Goal: Task Accomplishment & Management: Complete application form

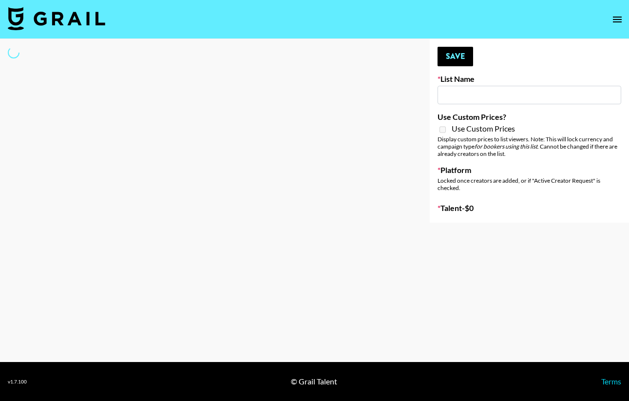
click at [511, 99] on input at bounding box center [530, 95] width 184 height 19
drag, startPoint x: 513, startPoint y: 67, endPoint x: 390, endPoint y: 160, distance: 154.8
click at [513, 67] on div "Your changes have been saved! Save List Name Use Custom Prices? Use Custom Pric…" at bounding box center [529, 131] width 199 height 184
click at [387, 163] on div at bounding box center [207, 131] width 414 height 184
type input "Quick Turnaround Creators - Worldwide 24hrs"
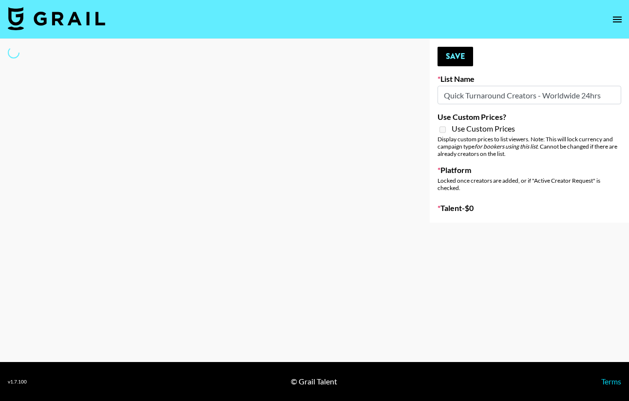
select select "Song"
type input "Content Labs for Govee's TV Backlight 3."
checkbox input "true"
select select "Brand"
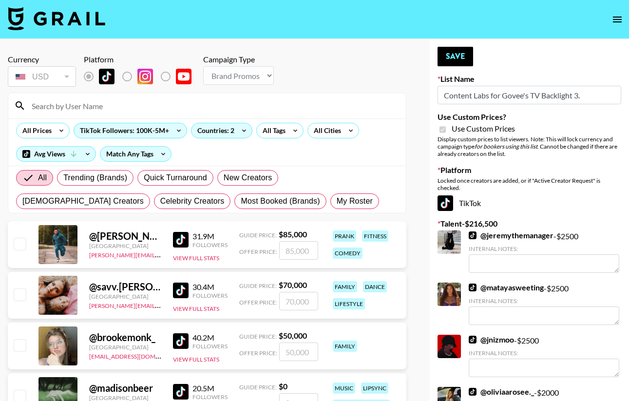
click at [502, 95] on input "Content Labs for Govee's TV Backlight 3." at bounding box center [530, 95] width 184 height 19
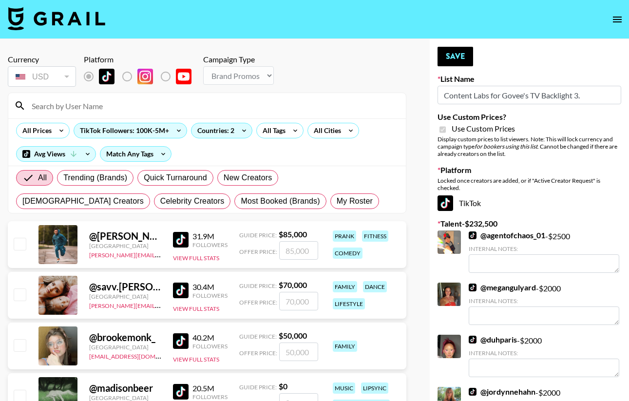
scroll to position [2, 0]
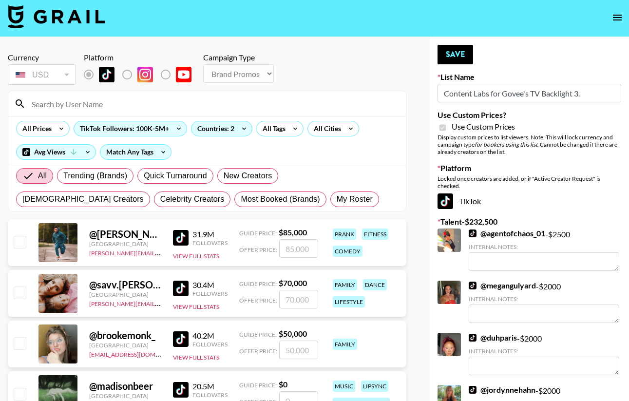
click at [68, 103] on input at bounding box center [213, 104] width 374 height 16
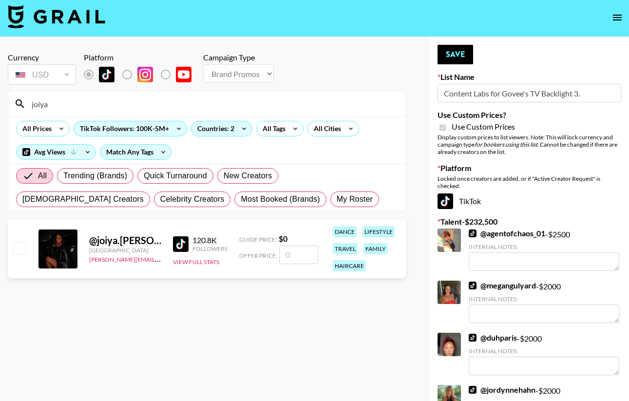
type input "joiya"
click at [293, 252] on input "number" at bounding box center [298, 255] width 39 height 19
checkbox input "true"
type input "1500"
click at [288, 281] on div "@ joiya.lanae United States ariel.roache@grail-talent.com 120.8K Followers View…" at bounding box center [207, 250] width 399 height 63
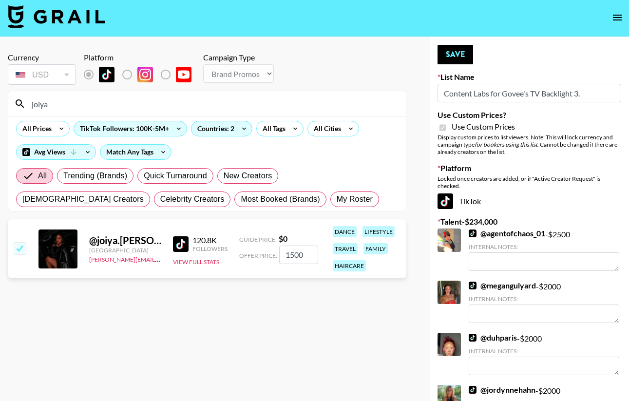
click at [24, 252] on input "checkbox" at bounding box center [20, 248] width 12 height 12
checkbox input "true"
click at [254, 345] on section "Currency USD USD ​ Platform Campaign Type Choose Type... Song Promos Brand Prom…" at bounding box center [207, 206] width 399 height 323
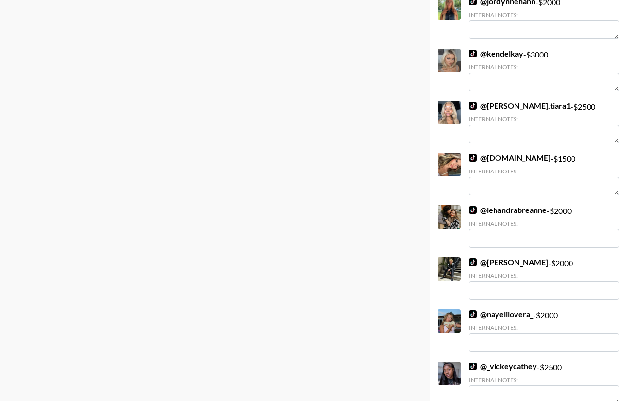
scroll to position [0, 0]
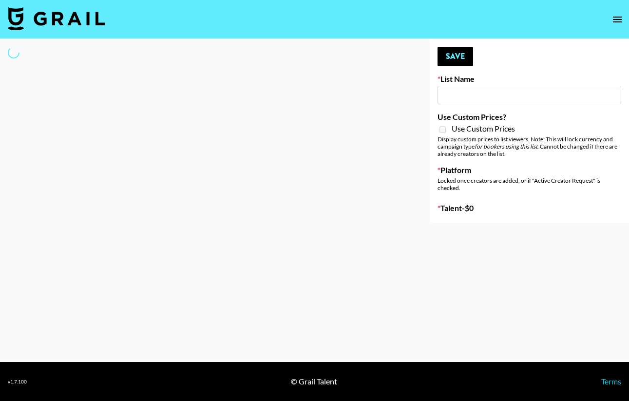
type input "Quick Turnaround Creators - Worldwide 24hrs"
select select "Song"
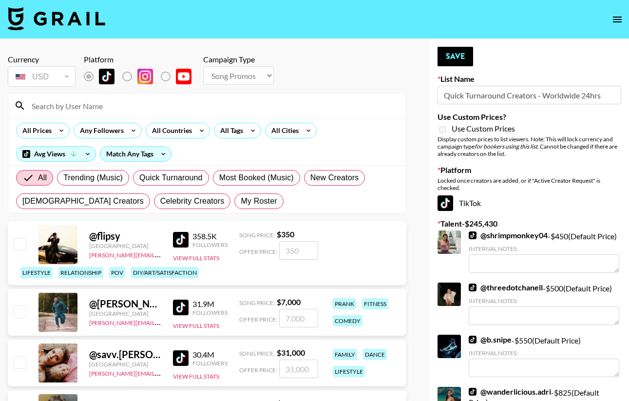
click at [106, 107] on input at bounding box center [213, 106] width 374 height 16
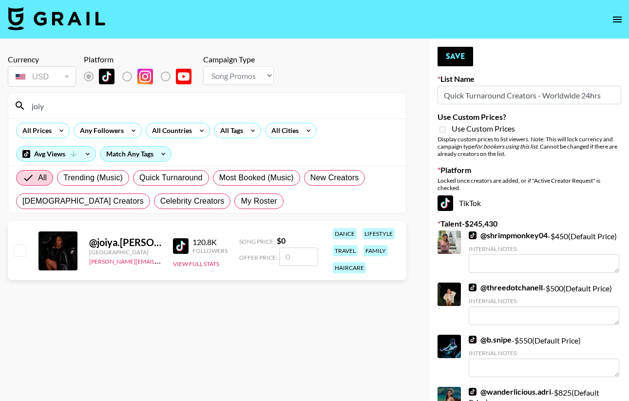
type input "joiy"
click at [305, 263] on input "number" at bounding box center [298, 257] width 39 height 19
type input "1"
checkbox input "true"
click at [153, 335] on section "Currency USD USD ​ Platform Campaign Type Choose Type... Song Promos Brand Prom…" at bounding box center [207, 208] width 399 height 323
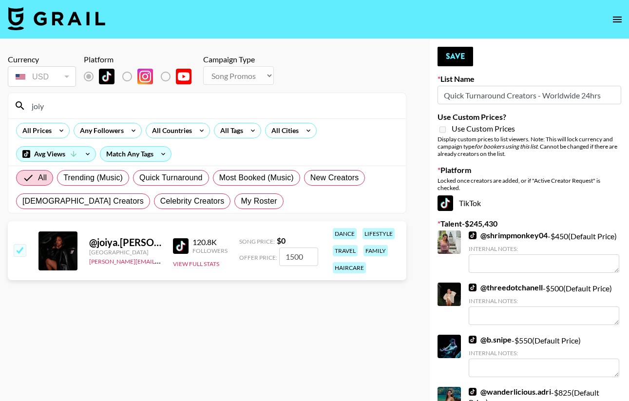
click at [310, 260] on input "1500" at bounding box center [298, 257] width 39 height 19
type input "1000"
click at [325, 294] on section "Currency USD USD ​ Platform Campaign Type Choose Type... Song Promos Brand Prom…" at bounding box center [207, 208] width 399 height 323
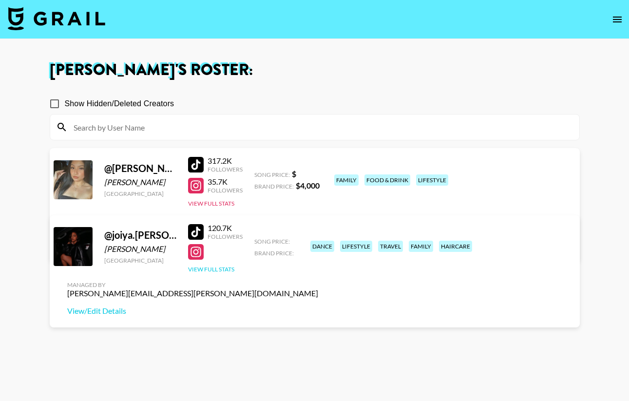
click at [211, 268] on button "View Full Stats" at bounding box center [211, 269] width 46 height 7
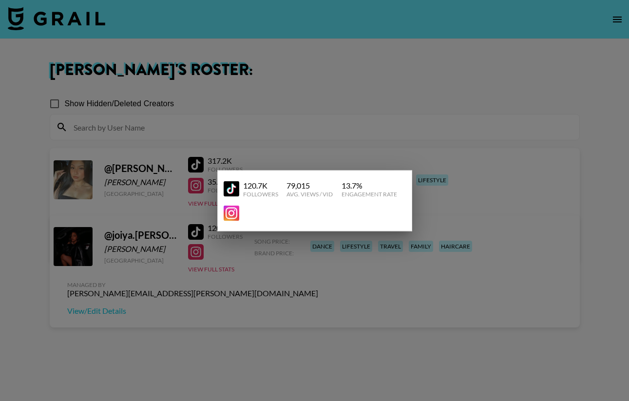
click at [217, 309] on div at bounding box center [314, 200] width 629 height 401
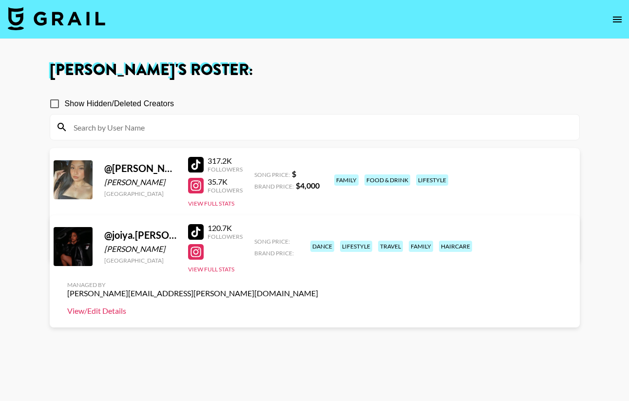
click at [318, 306] on link "View/Edit Details" at bounding box center [192, 311] width 251 height 10
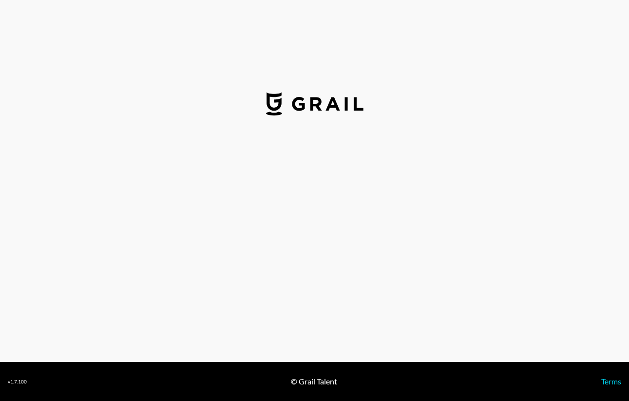
select select "USD"
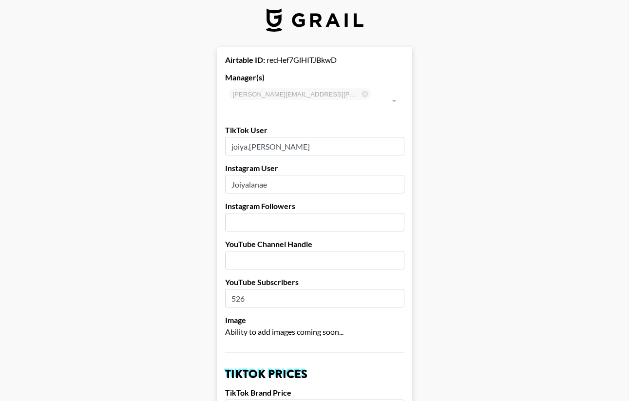
scroll to position [8, 0]
click at [311, 213] on input "number" at bounding box center [314, 222] width 179 height 19
type input "27500"
click at [289, 251] on input "text" at bounding box center [314, 260] width 179 height 19
paste input "@JoiyaLanae"
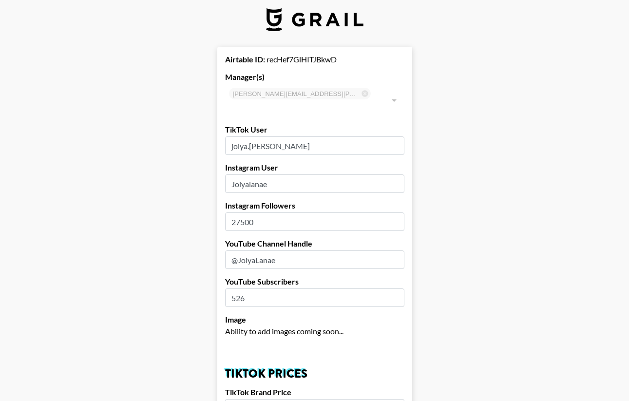
type input "@JoiyaLanae"
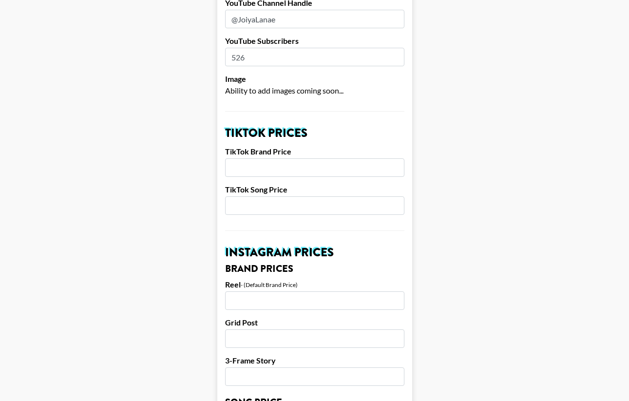
scroll to position [259, 0]
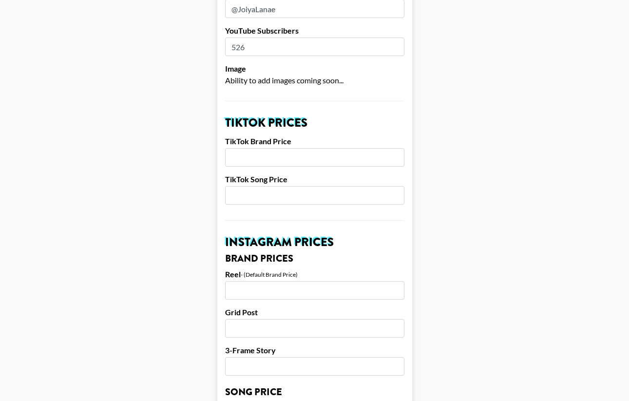
click at [361, 148] on input "number" at bounding box center [314, 157] width 179 height 19
type input "1500"
click at [342, 186] on input "number" at bounding box center [314, 195] width 179 height 19
type input "200"
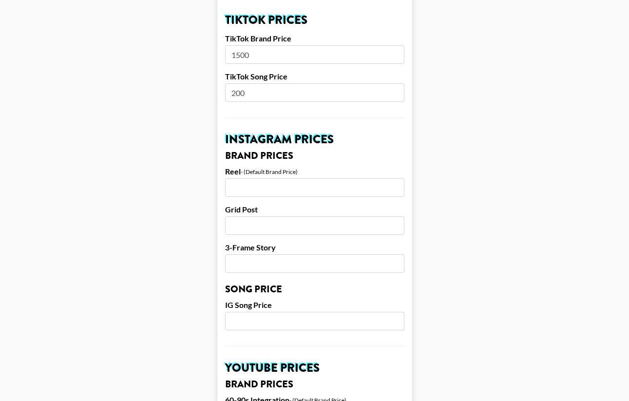
scroll to position [373, 0]
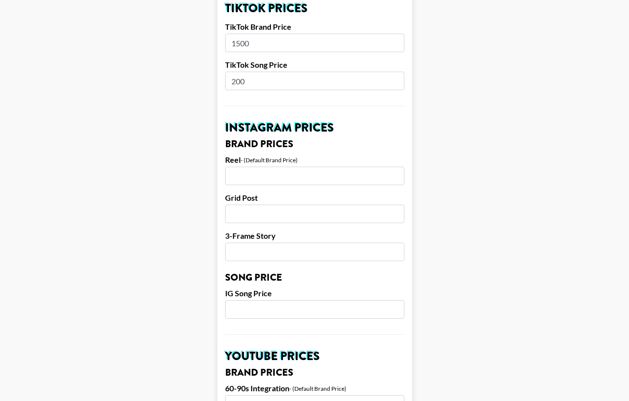
click at [299, 167] on input "number" at bounding box center [314, 176] width 179 height 19
type input "1500"
click at [270, 205] on input "number" at bounding box center [314, 214] width 179 height 19
type input "1250"
click at [247, 243] on input "number" at bounding box center [314, 252] width 179 height 19
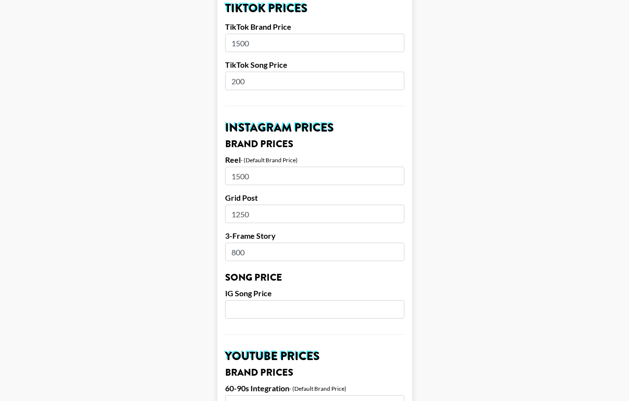
type input "800"
click at [255, 300] on input "number" at bounding box center [314, 309] width 179 height 19
type input "200"
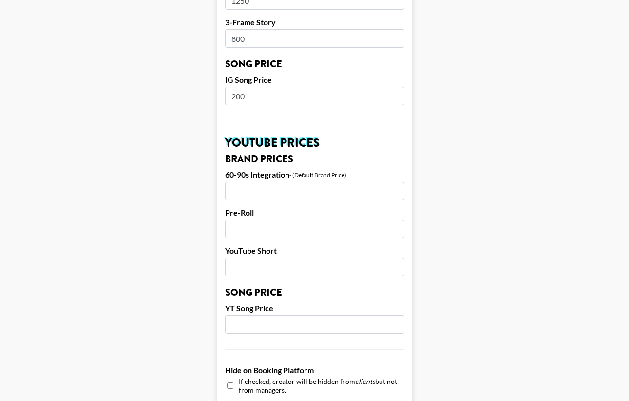
scroll to position [588, 0]
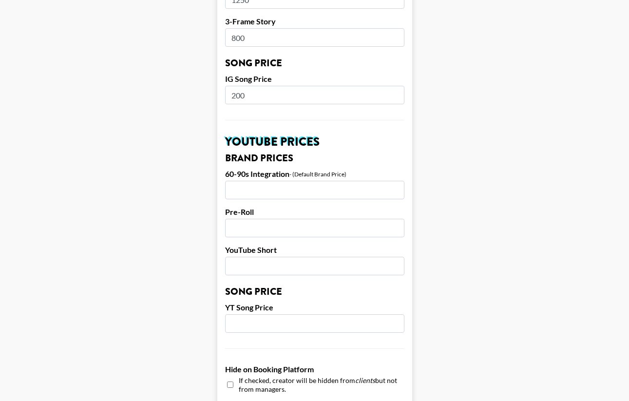
click at [308, 181] on input "number" at bounding box center [314, 190] width 179 height 19
type input "250"
type input "1"
click at [395, 219] on input "1" at bounding box center [314, 228] width 179 height 19
click at [352, 227] on form "Airtable ID: recHef7GlHITJBkwD Manager(s) [PERSON_NAME][EMAIL_ADDRESS][PERSON_N…" at bounding box center [314, 80] width 195 height 1227
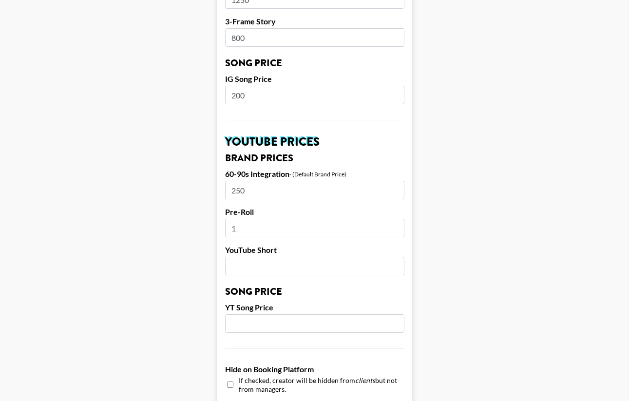
click at [347, 220] on input "1" at bounding box center [314, 228] width 179 height 19
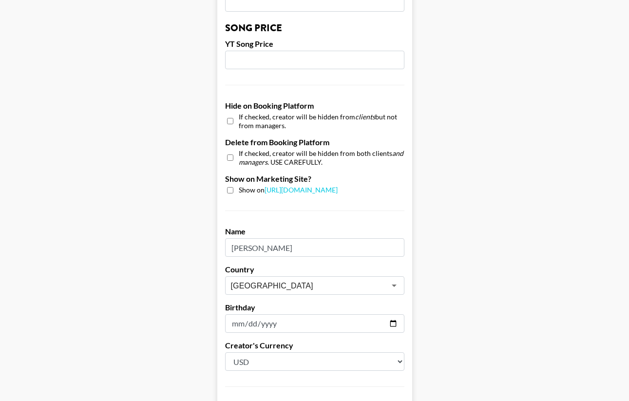
scroll to position [851, 0]
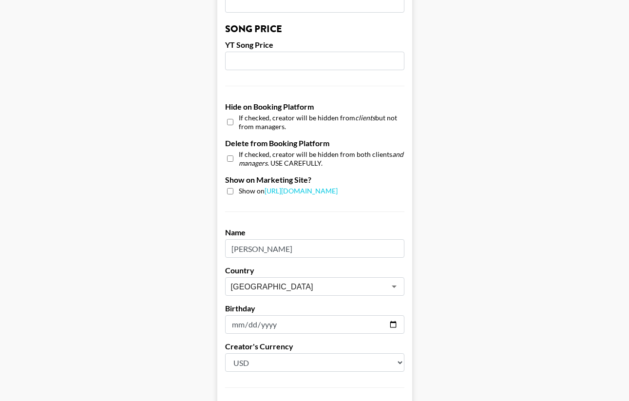
click at [234, 187] on div "Show on [URL][DOMAIN_NAME]" at bounding box center [314, 191] width 179 height 9
click at [230, 188] on input "checkbox" at bounding box center [230, 191] width 6 height 6
checkbox input "true"
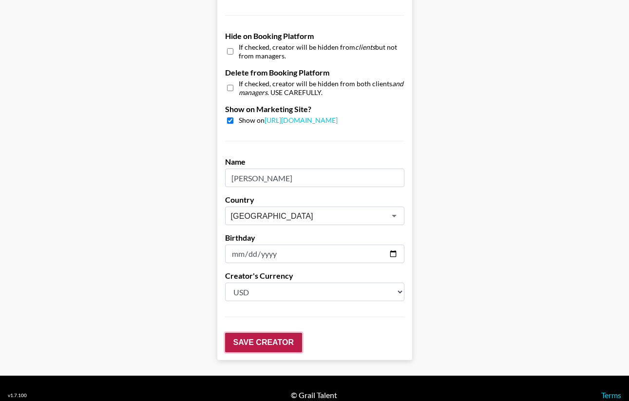
click at [274, 333] on input "Save Creator" at bounding box center [263, 343] width 77 height 20
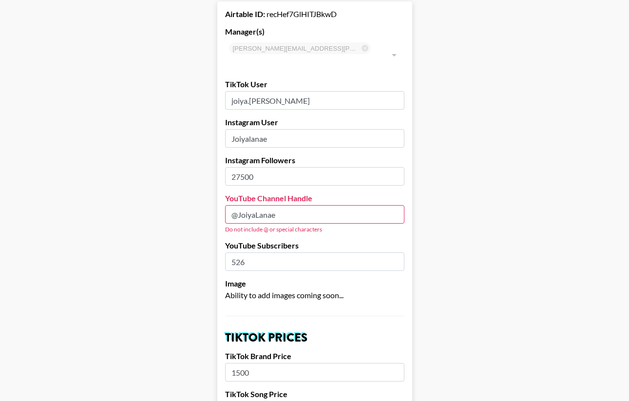
click at [237, 205] on input "@JoiyaLanae" at bounding box center [314, 214] width 179 height 19
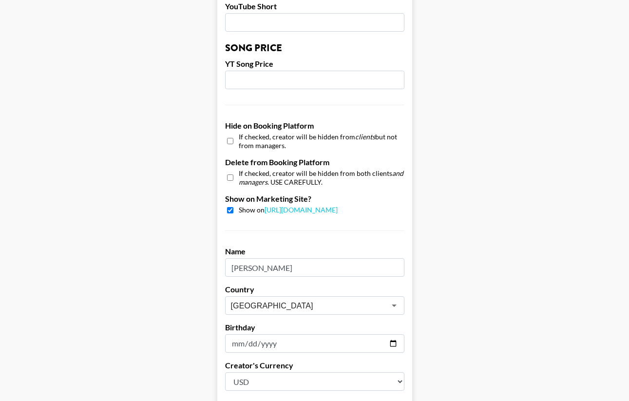
scroll to position [921, 0]
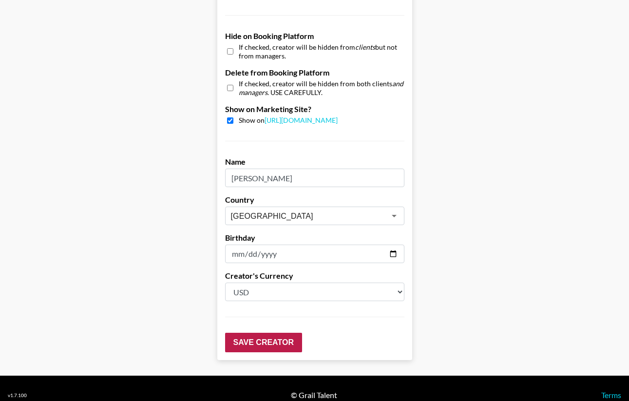
type input "JoiyaLanae"
click at [272, 333] on input "Save Creator" at bounding box center [263, 343] width 77 height 20
click at [282, 334] on input "Save Creator" at bounding box center [263, 343] width 77 height 20
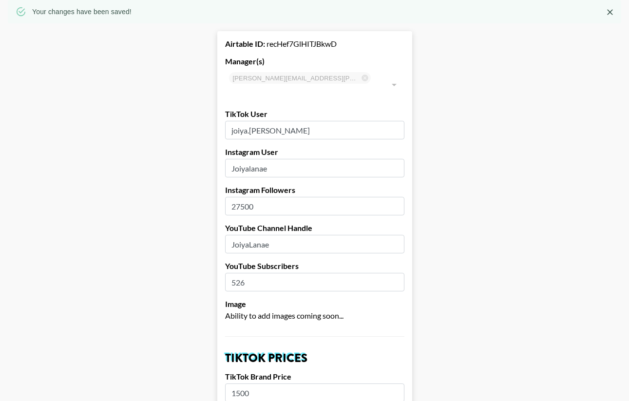
scroll to position [0, 0]
